Goal: Task Accomplishment & Management: Manage account settings

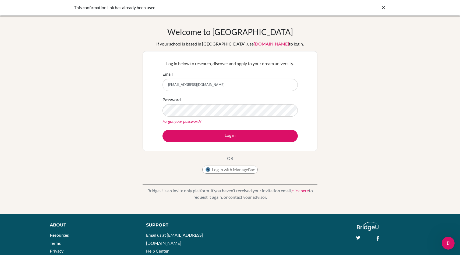
type input "[EMAIL_ADDRESS][DOMAIN_NAME]"
click at [162, 130] on button "Log in" at bounding box center [229, 136] width 135 height 12
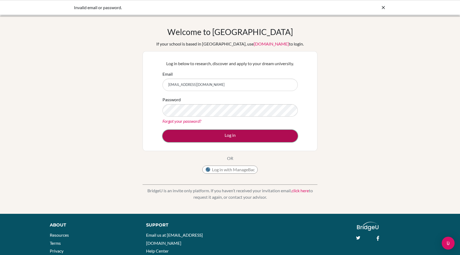
click at [227, 132] on button "Log in" at bounding box center [229, 136] width 135 height 12
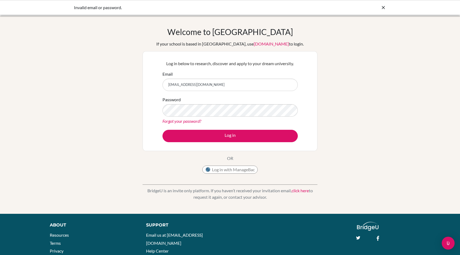
click at [386, 8] on div "Invalid email or password." at bounding box center [230, 7] width 460 height 15
click at [383, 8] on icon at bounding box center [382, 7] width 5 height 5
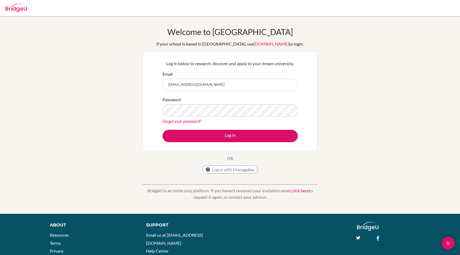
click at [10, 7] on img at bounding box center [16, 7] width 22 height 9
click at [183, 84] on input "Email" at bounding box center [229, 85] width 135 height 12
type input "[EMAIL_ADDRESS][DOMAIN_NAME]"
click at [186, 121] on link "Forgot your password?" at bounding box center [181, 120] width 39 height 5
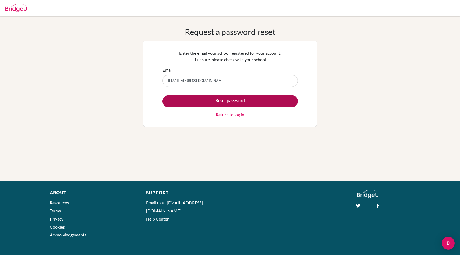
type input "[EMAIL_ADDRESS][DOMAIN_NAME]"
click at [251, 98] on button "Reset password" at bounding box center [229, 101] width 135 height 12
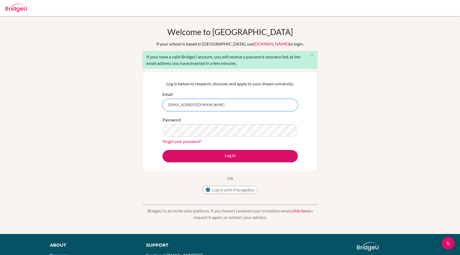
type input "[EMAIL_ADDRESS][DOMAIN_NAME]"
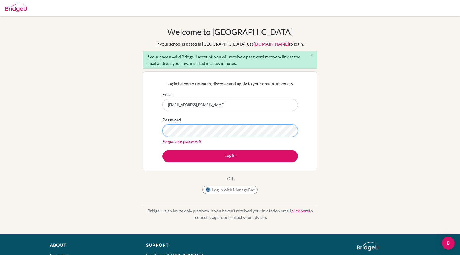
click at [162, 150] on button "Log in" at bounding box center [229, 156] width 135 height 12
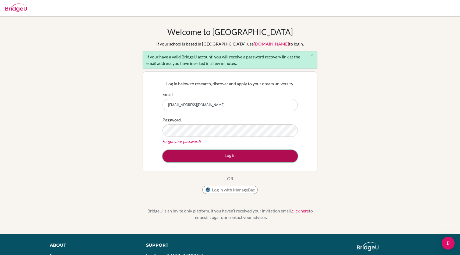
click at [224, 156] on button "Log in" at bounding box center [229, 156] width 135 height 12
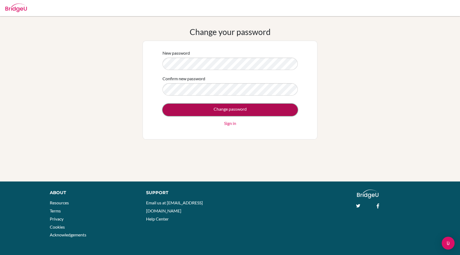
click at [207, 107] on input "Change password" at bounding box center [229, 110] width 135 height 12
